Goal: Entertainment & Leisure: Consume media (video, audio)

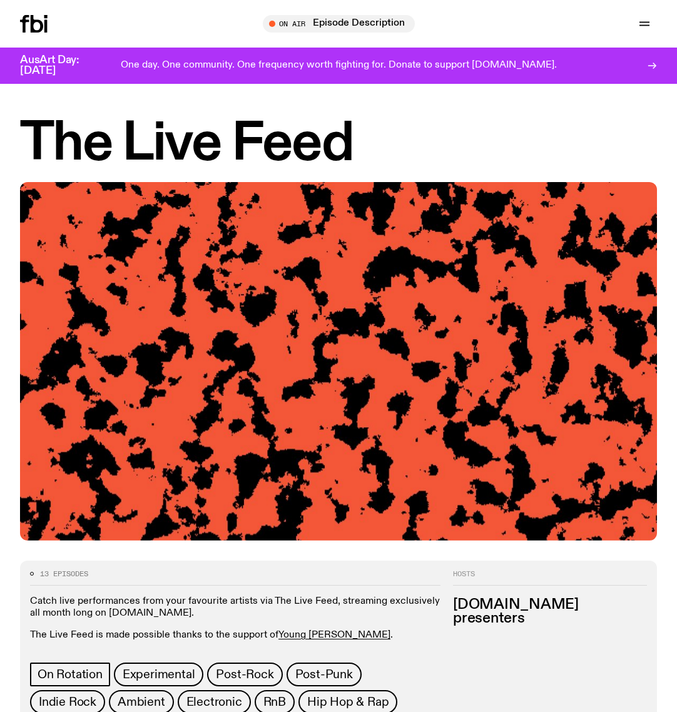
click at [28, 19] on icon at bounding box center [34, 24] width 28 height 18
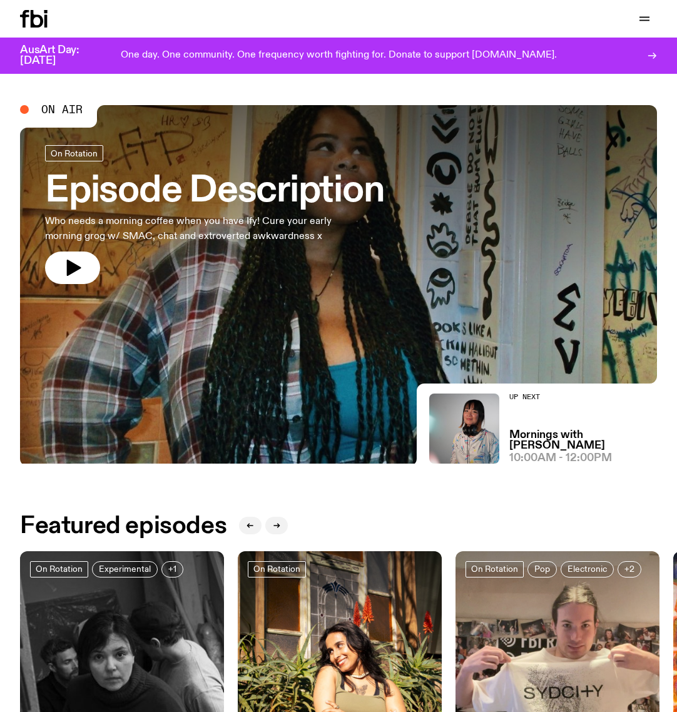
scroll to position [4, 0]
click at [60, 111] on span "On Air" at bounding box center [61, 109] width 41 height 11
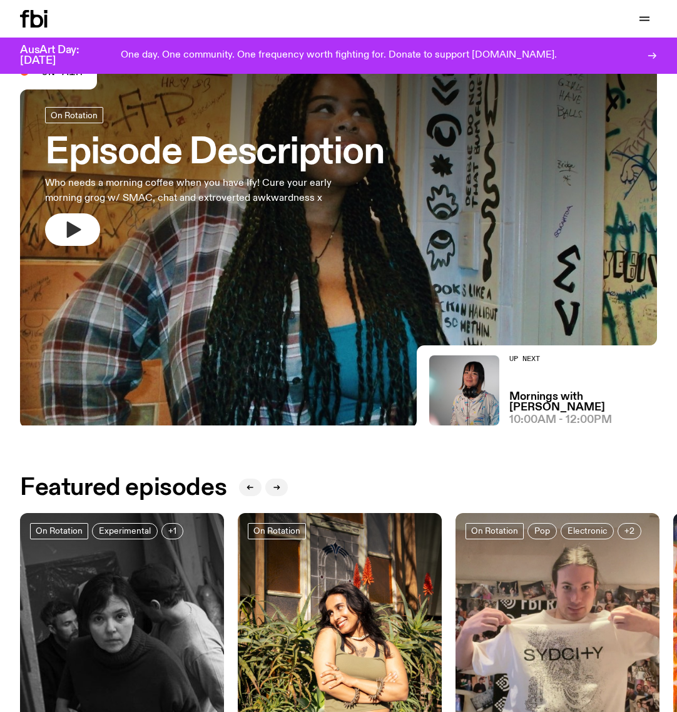
scroll to position [44, 0]
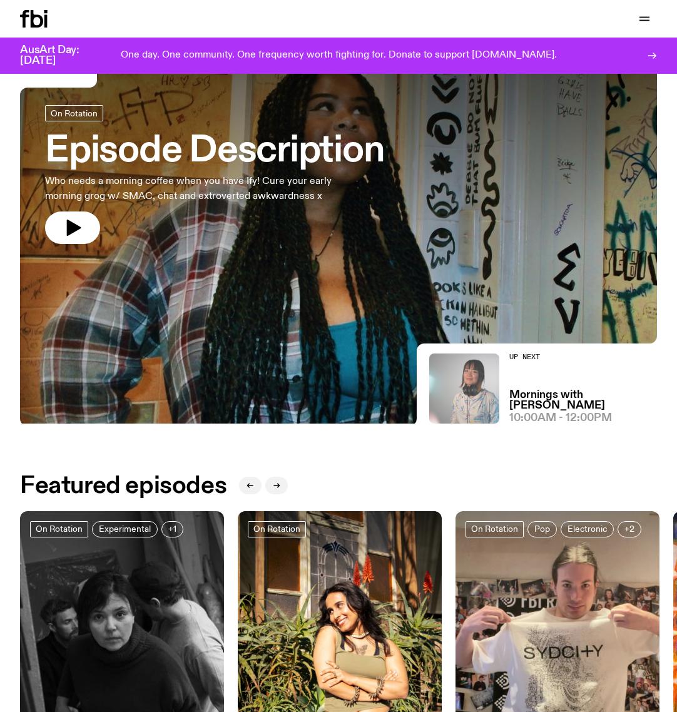
click at [476, 388] on img at bounding box center [464, 388] width 70 height 70
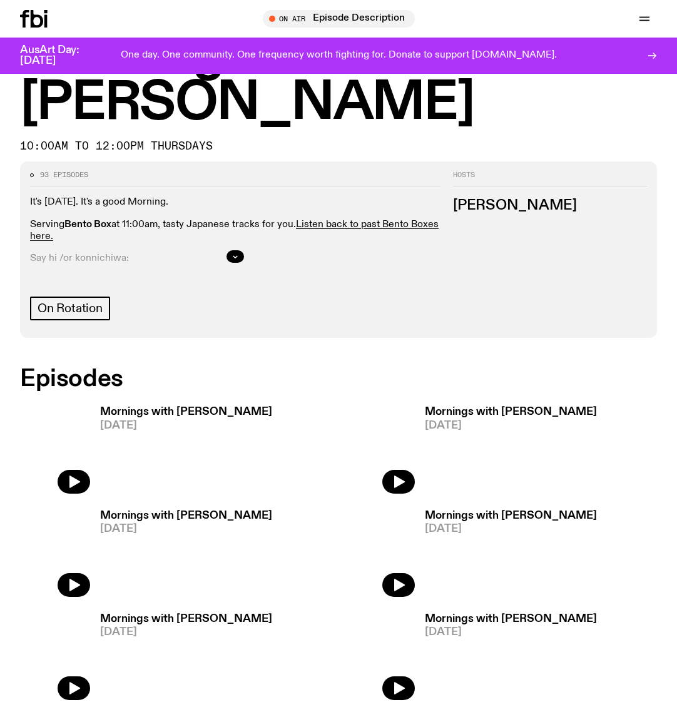
scroll to position [77, 0]
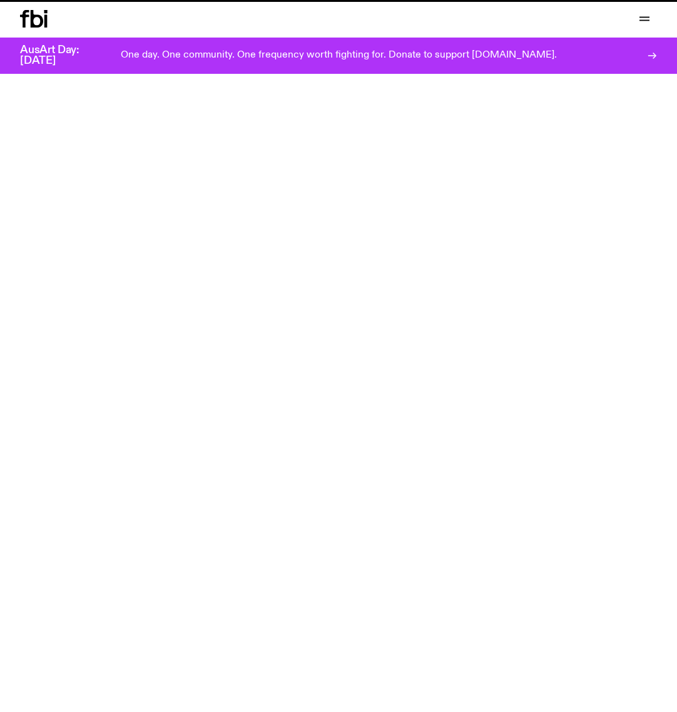
scroll to position [44, 0]
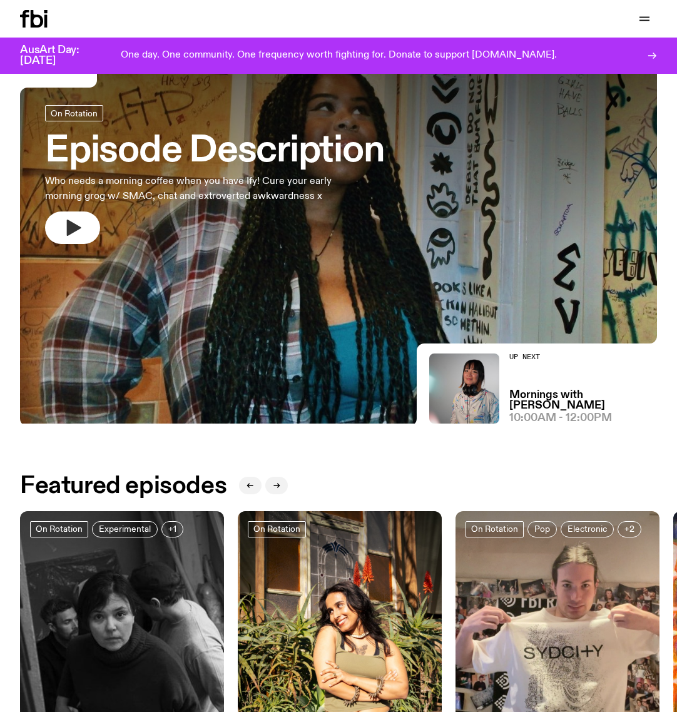
click at [56, 224] on button "button" at bounding box center [72, 227] width 55 height 33
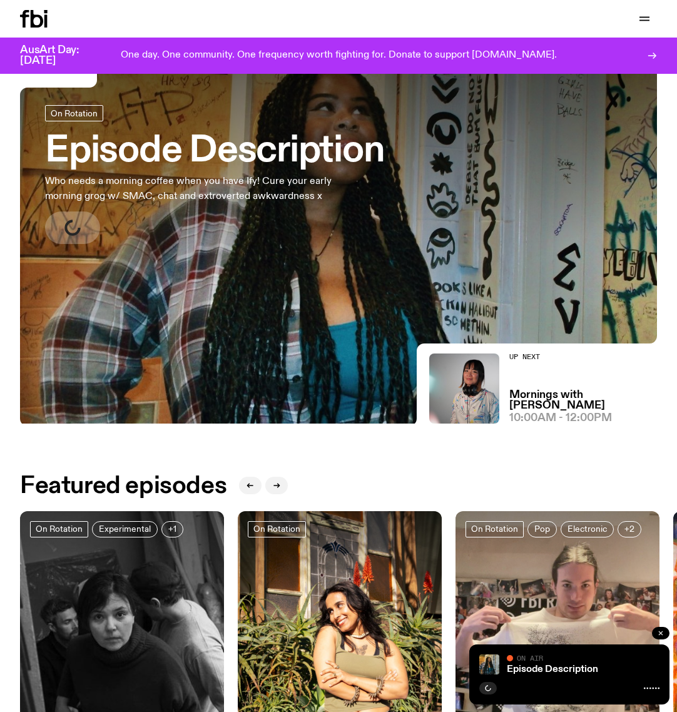
click at [659, 633] on icon "button" at bounding box center [660, 633] width 8 height 8
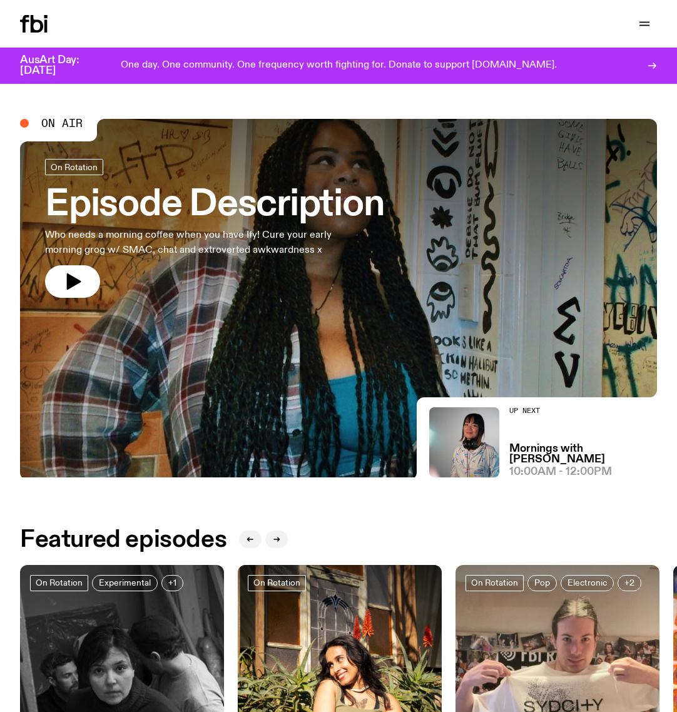
scroll to position [0, 0]
click at [21, 124] on div at bounding box center [24, 123] width 9 height 9
click at [643, 21] on icon "button" at bounding box center [643, 23] width 15 height 15
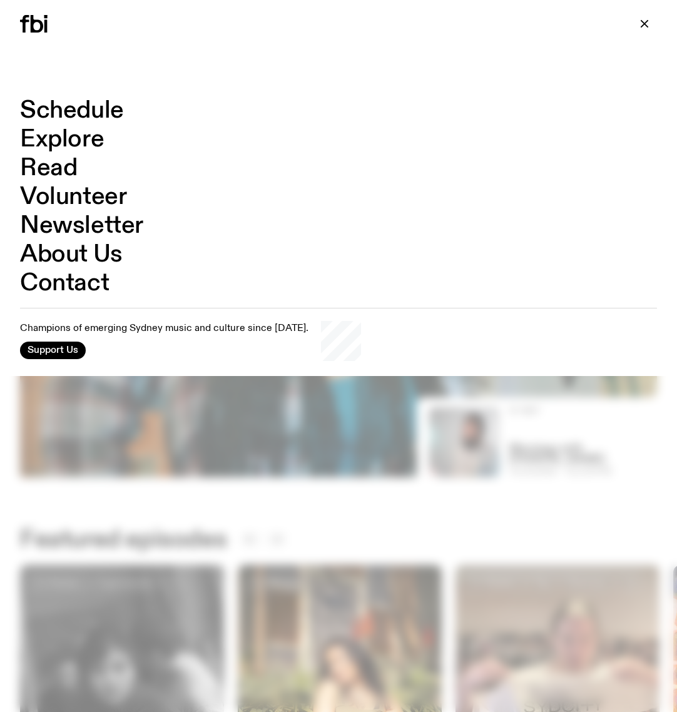
click at [253, 461] on div at bounding box center [338, 356] width 677 height 712
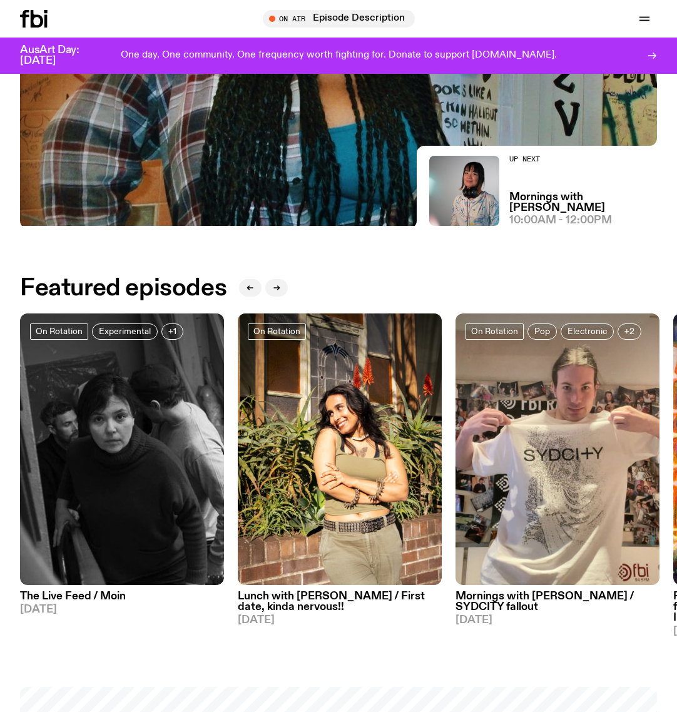
scroll to position [211, 0]
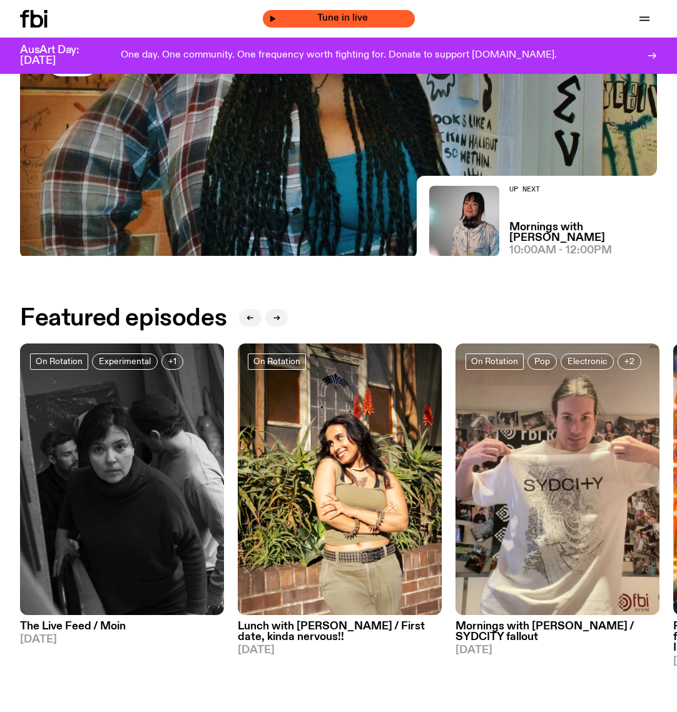
click at [358, 21] on span "Tune in live" at bounding box center [342, 18] width 132 height 9
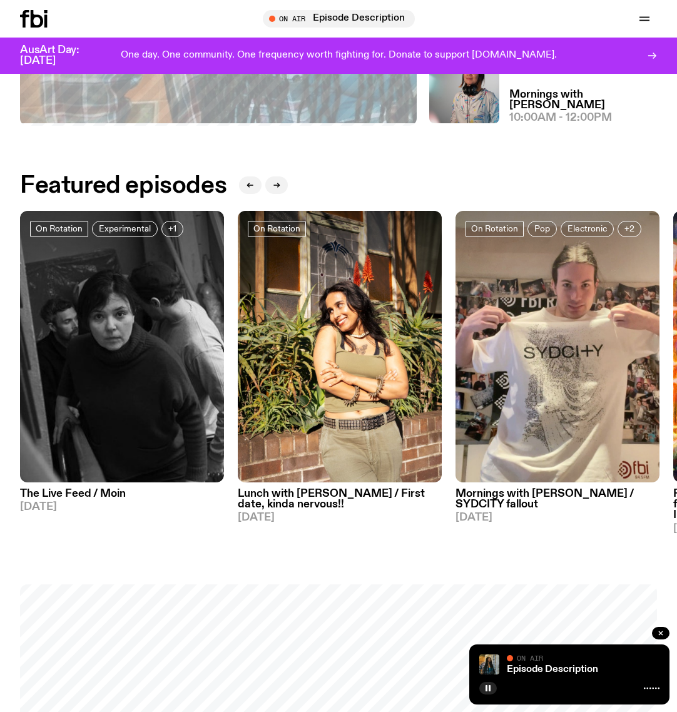
scroll to position [343, 0]
